Goal: Task Accomplishment & Management: Manage account settings

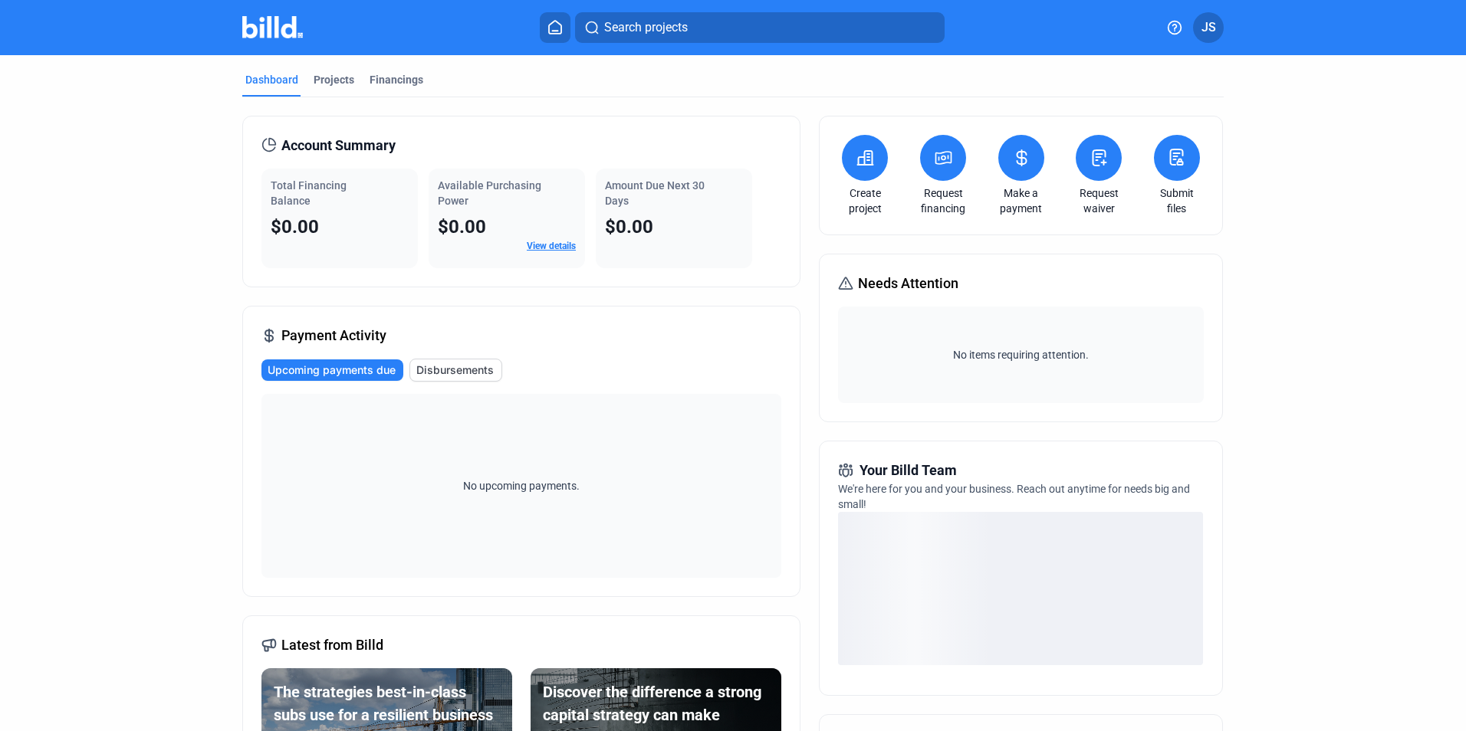
click at [1217, 28] on button "JS" at bounding box center [1208, 27] width 31 height 31
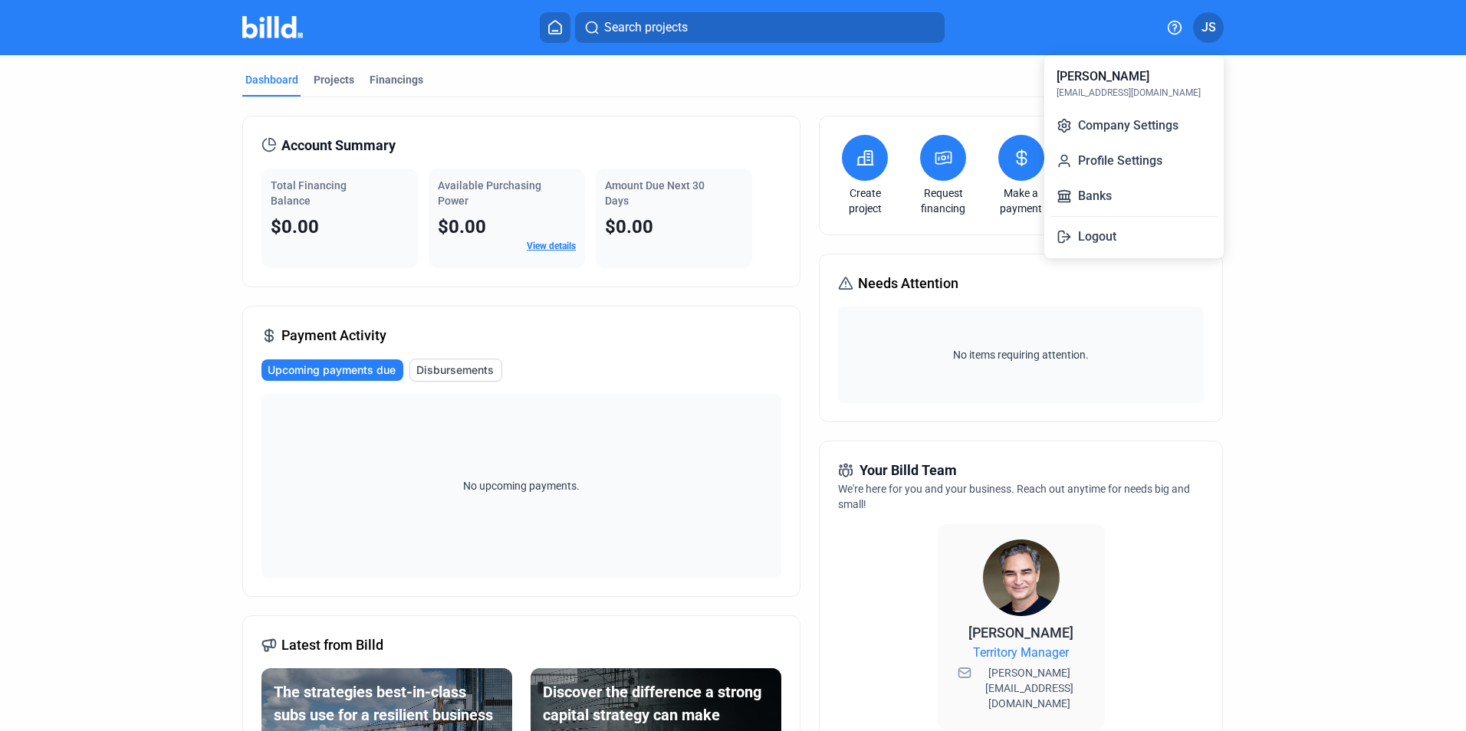
click at [1071, 194] on icon at bounding box center [1063, 196] width 15 height 15
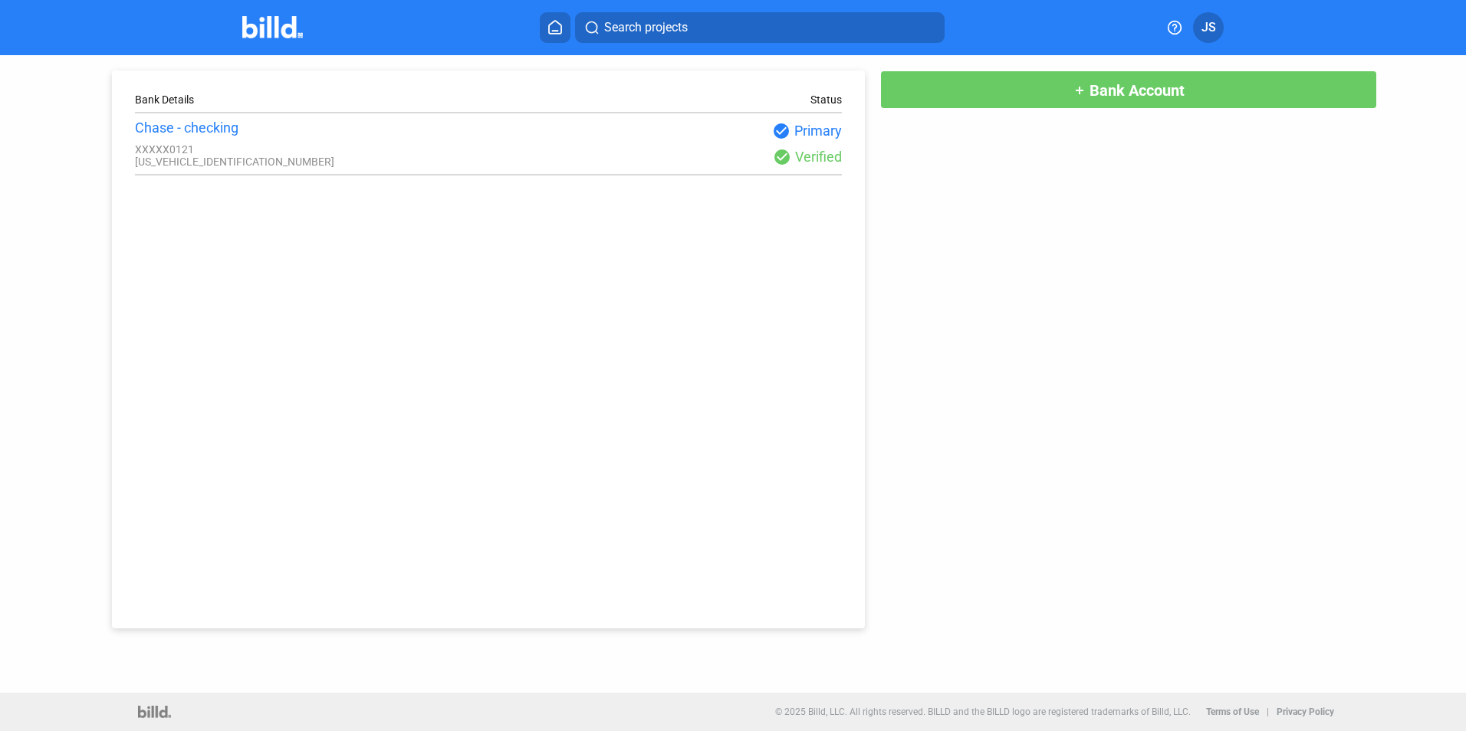
click at [1030, 95] on button "add Bank Account" at bounding box center [1128, 90] width 497 height 38
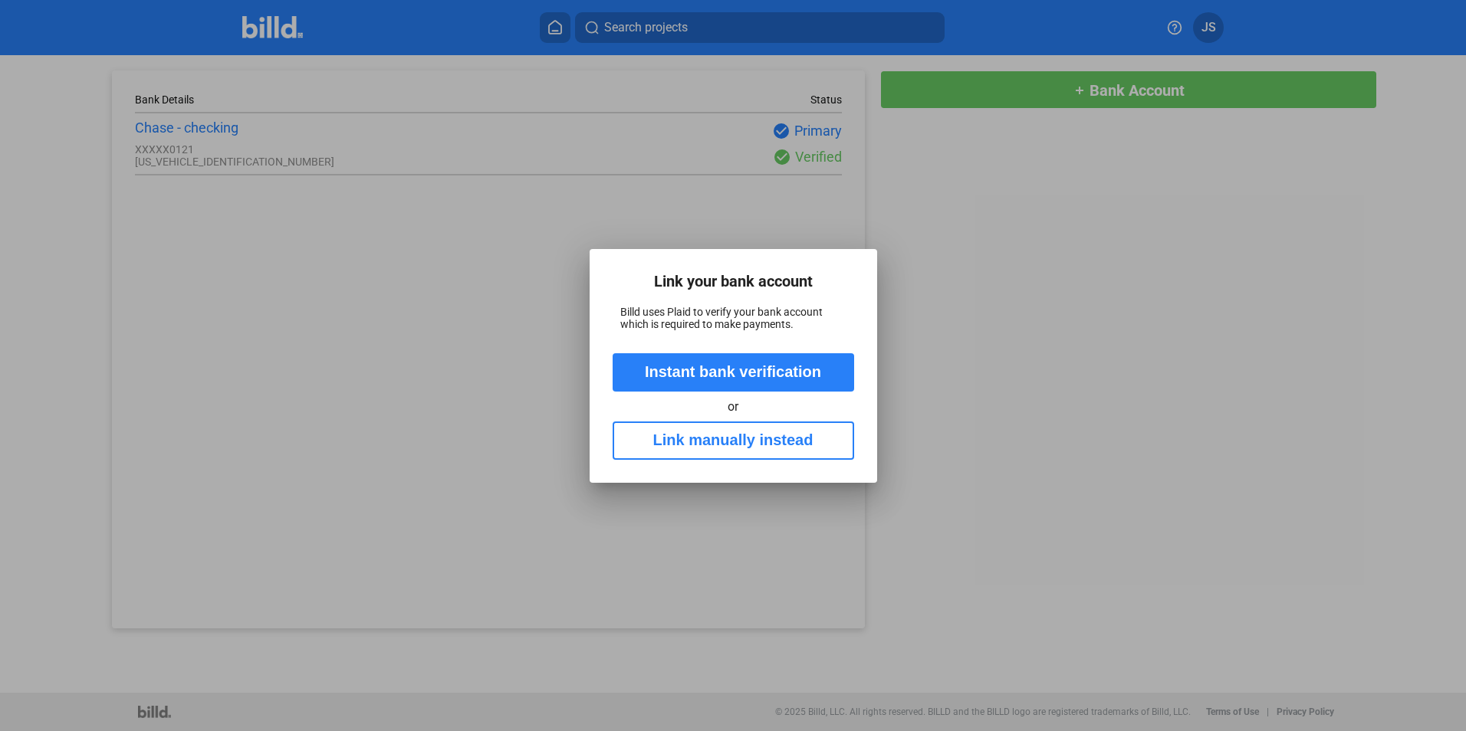
click at [747, 365] on button "Instant bank verification" at bounding box center [733, 372] width 241 height 38
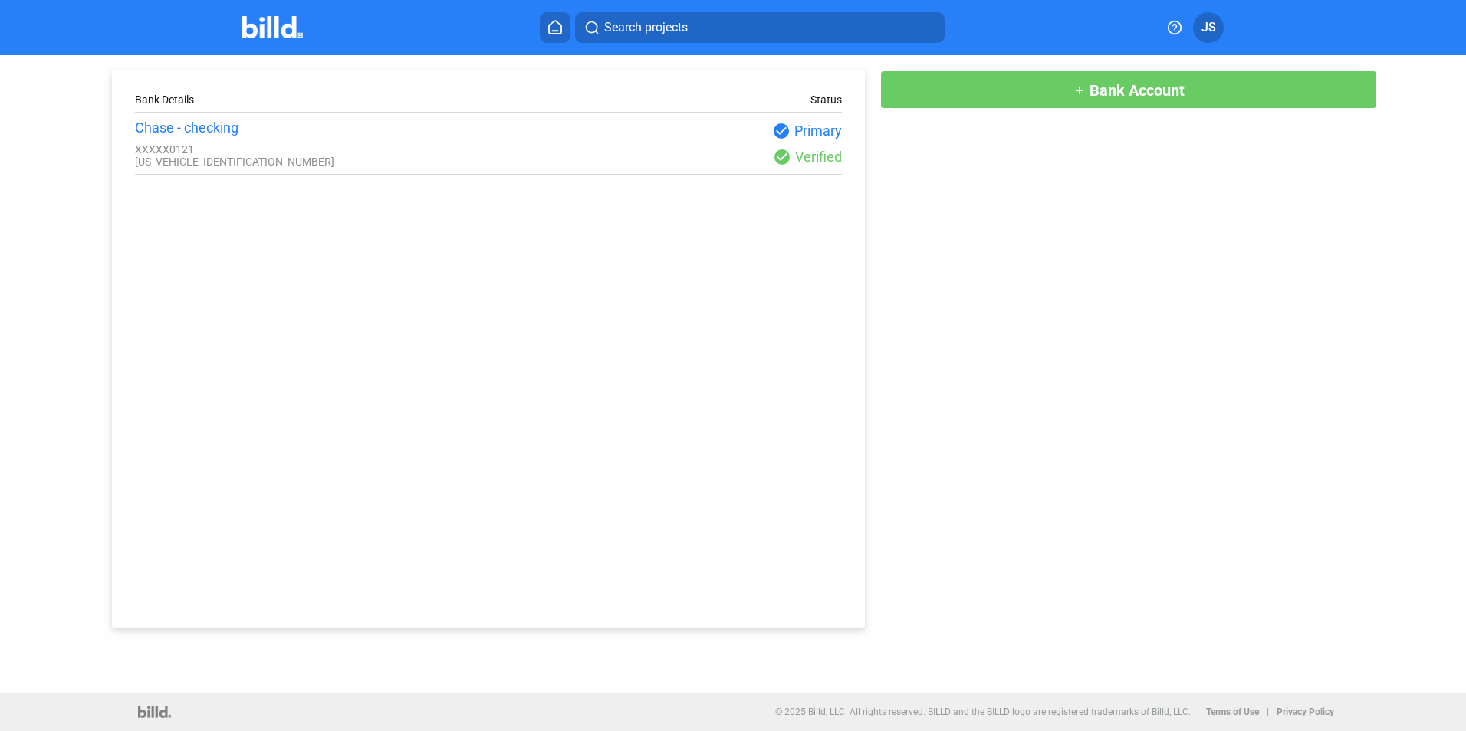
click at [566, 35] on button at bounding box center [555, 27] width 31 height 31
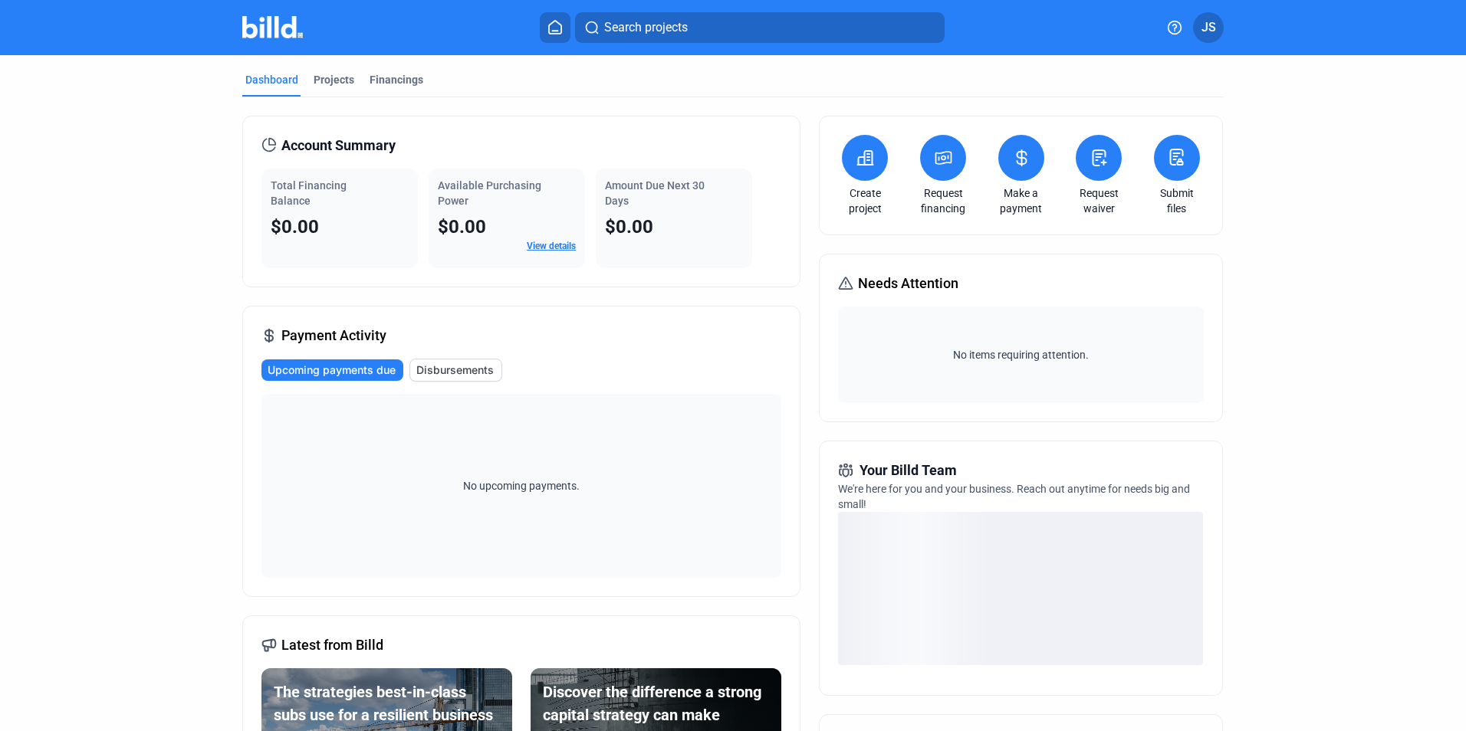
click at [1215, 28] on span "JS" at bounding box center [1208, 27] width 15 height 18
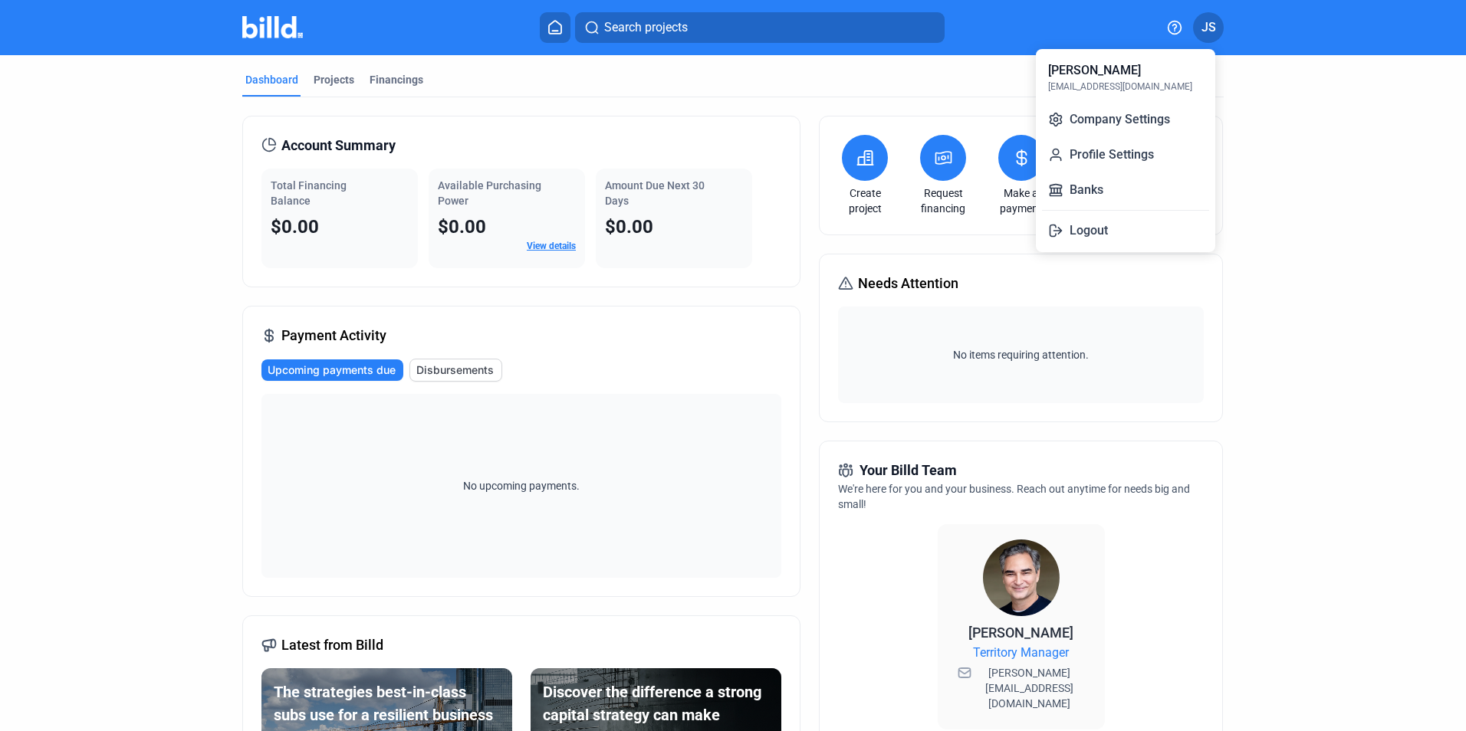
click at [1095, 179] on button "Banks" at bounding box center [1125, 190] width 167 height 31
